Goal: Task Accomplishment & Management: Manage account settings

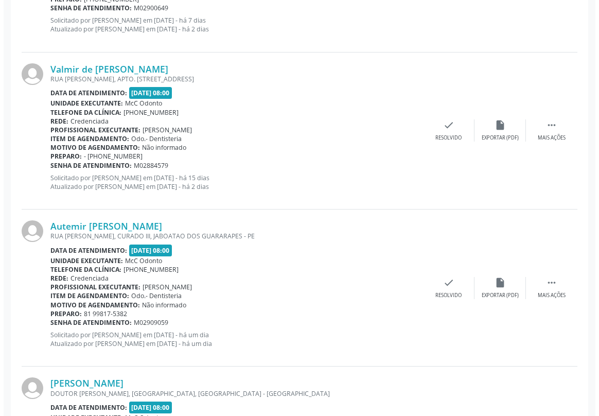
scroll to position [1217, 0]
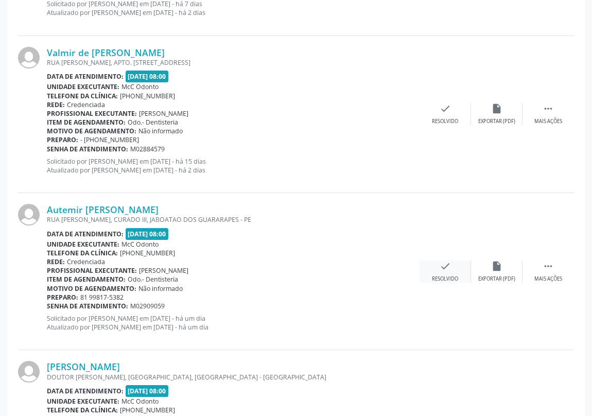
click at [444, 262] on icon "check" at bounding box center [445, 266] width 11 height 11
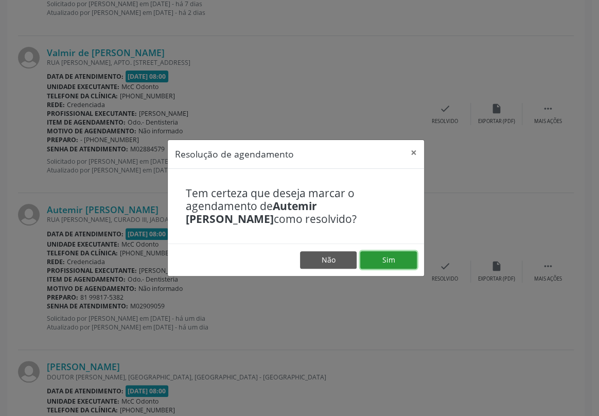
click at [394, 255] on button "Sim" at bounding box center [388, 260] width 57 height 18
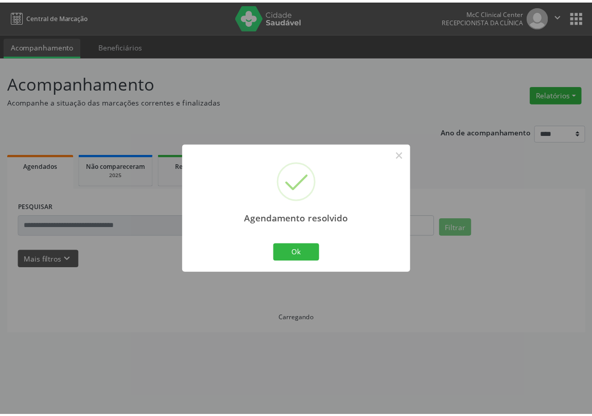
scroll to position [0, 0]
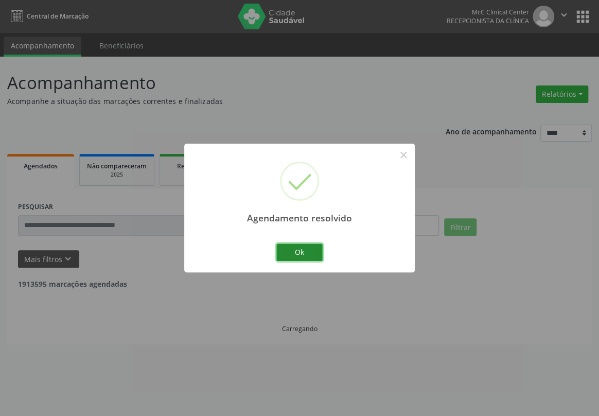
click at [303, 252] on button "Ok" at bounding box center [300, 253] width 46 height 18
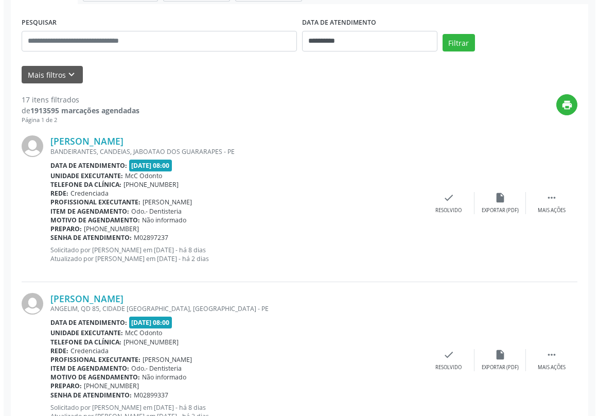
scroll to position [187, 0]
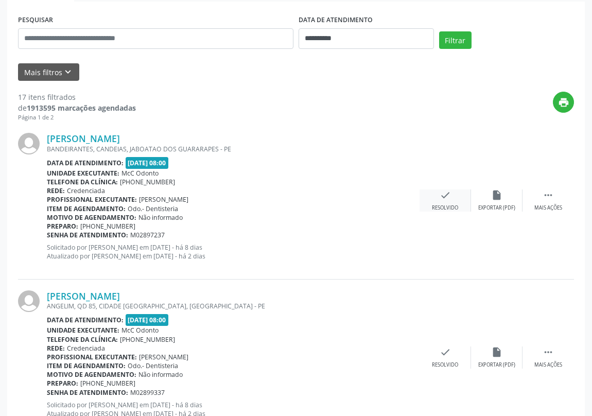
click at [443, 193] on icon "check" at bounding box center [445, 195] width 11 height 11
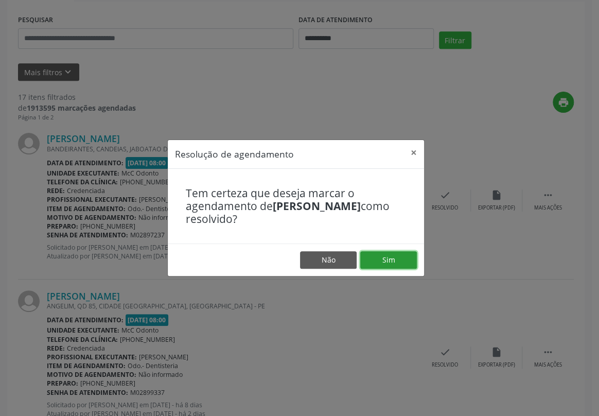
click at [391, 256] on button "Sim" at bounding box center [388, 260] width 57 height 18
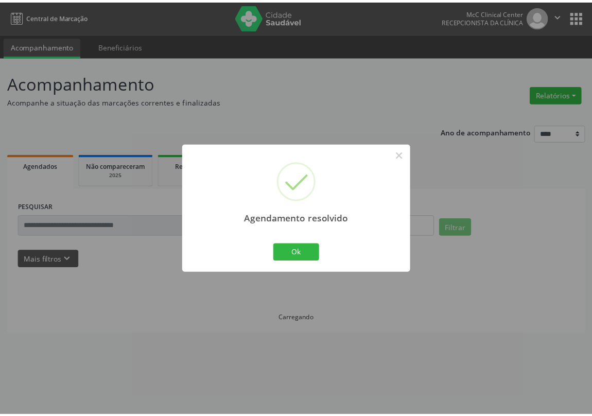
scroll to position [0, 0]
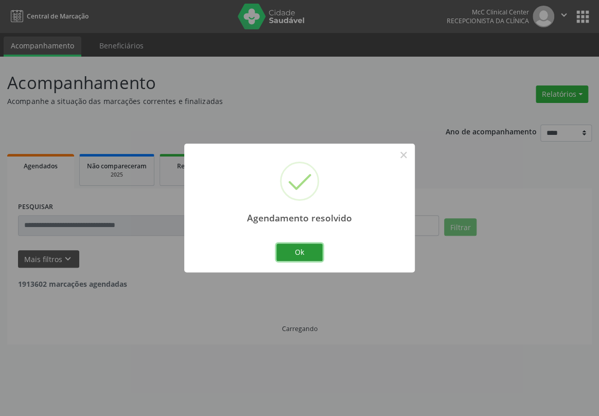
drag, startPoint x: 298, startPoint y: 246, endPoint x: 298, endPoint y: 237, distance: 8.8
click at [298, 237] on div "Agendamento resolvido × Ok Cancel" at bounding box center [299, 208] width 231 height 128
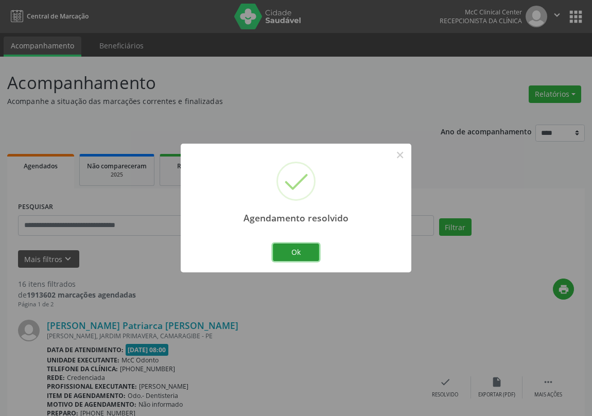
drag, startPoint x: 289, startPoint y: 253, endPoint x: 277, endPoint y: 258, distance: 13.2
click at [290, 253] on button "Ok" at bounding box center [296, 253] width 46 height 18
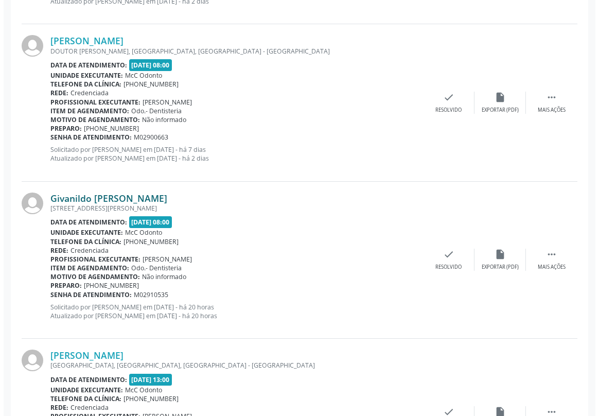
scroll to position [1123, 0]
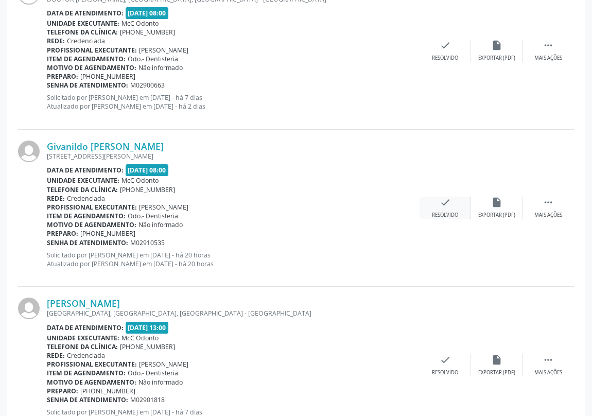
click at [440, 202] on icon "check" at bounding box center [445, 202] width 11 height 11
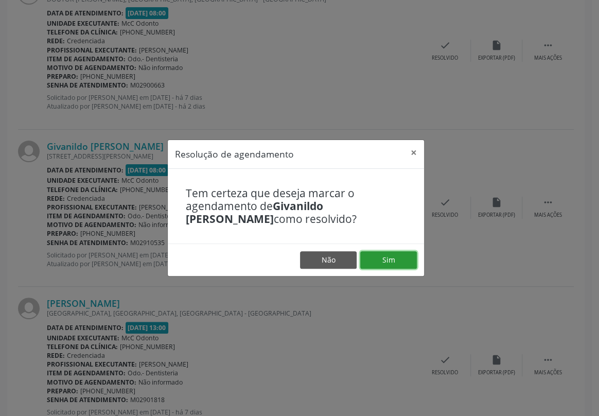
click at [386, 256] on button "Sim" at bounding box center [388, 260] width 57 height 18
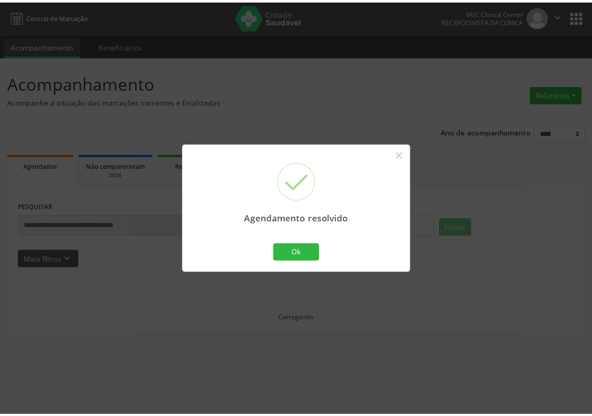
scroll to position [0, 0]
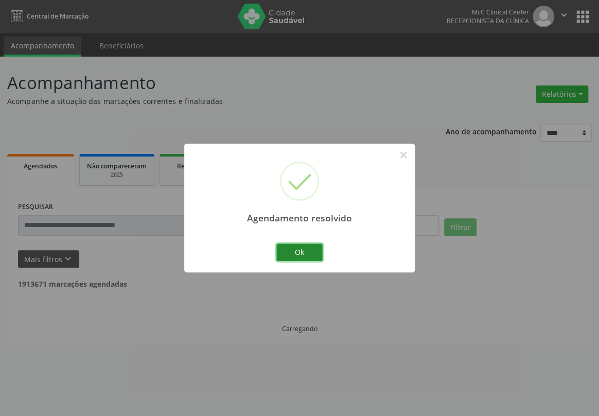
click at [294, 249] on button "Ok" at bounding box center [300, 253] width 46 height 18
